Goal: Find specific page/section: Find specific page/section

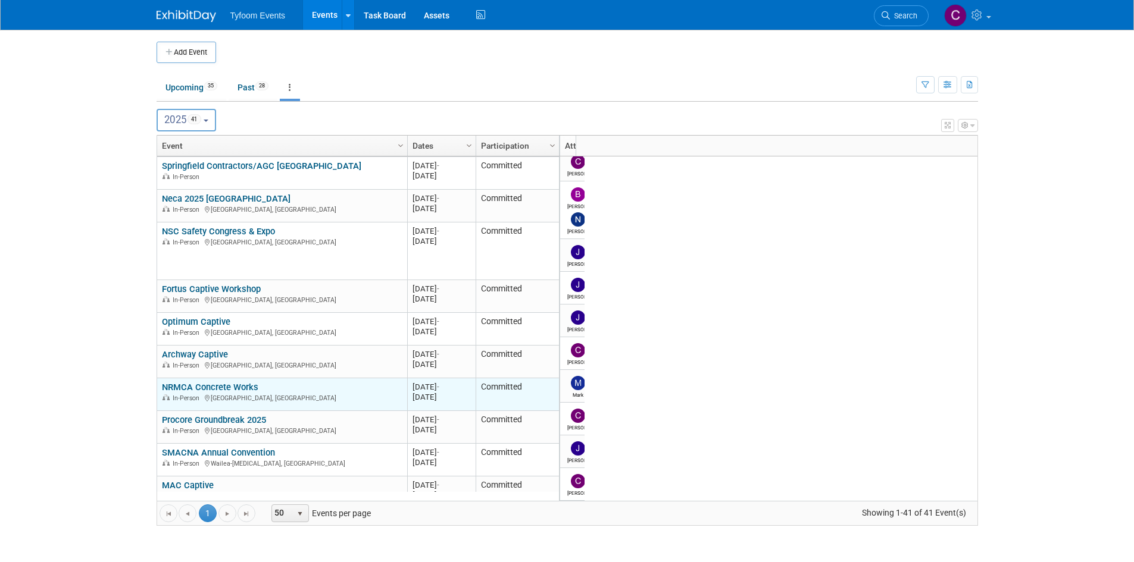
scroll to position [1050, 0]
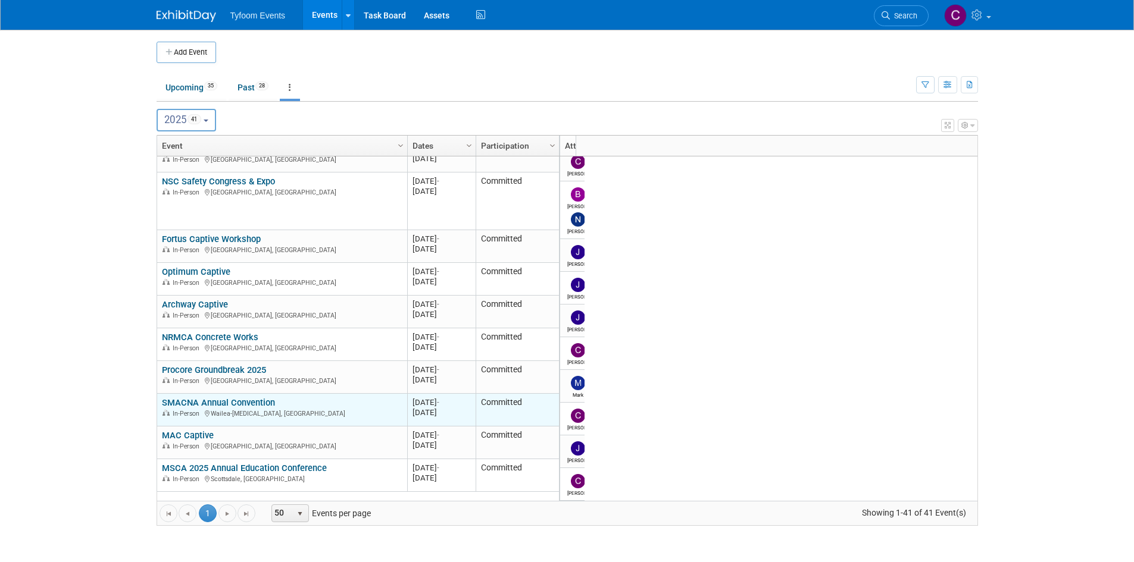
click at [211, 398] on link "SMACNA Annual Convention" at bounding box center [218, 403] width 113 height 11
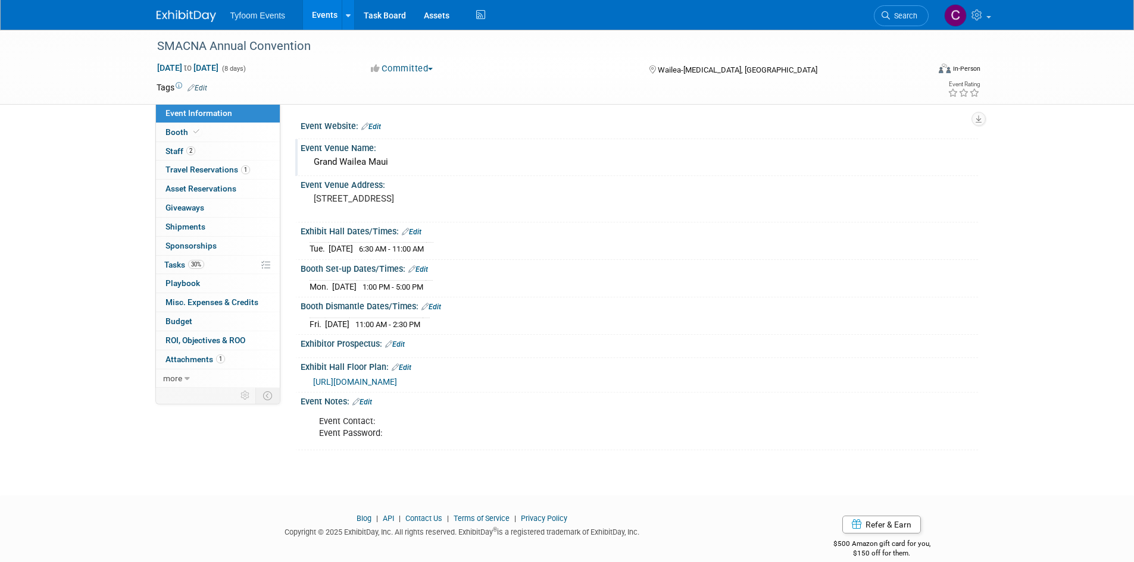
click at [354, 164] on div "Grand Wailea Maui" at bounding box center [638, 162] width 659 height 18
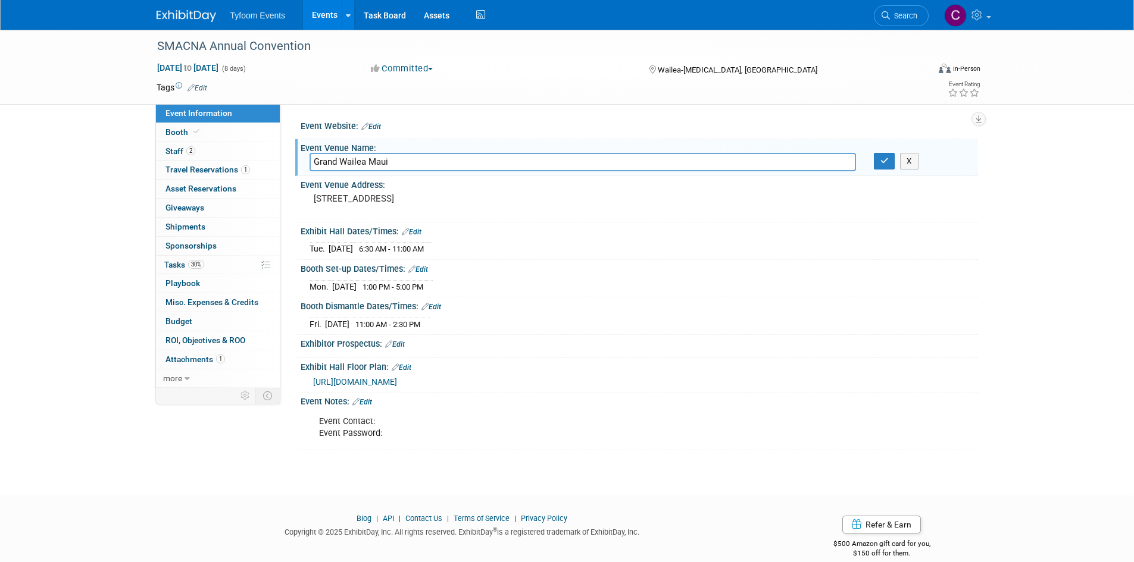
click at [354, 164] on input "Grand Wailea Maui" at bounding box center [582, 162] width 546 height 18
click at [217, 458] on div "SMACNA Annual Convention [DATE] to [DATE] (8 days) [DATE] to [DATE] Committed C…" at bounding box center [567, 252] width 1134 height 445
